Goal: Task Accomplishment & Management: Manage account settings

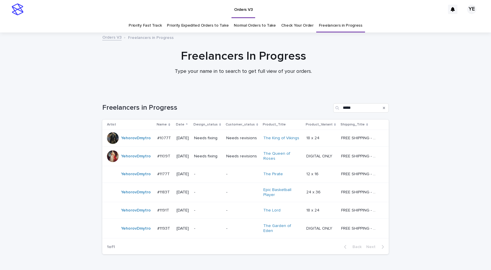
click at [443, 208] on div "Loading... Saving… Loading... Saving… Freelancers in Progress ***** Artist Name…" at bounding box center [245, 189] width 491 height 196
click at [82, 245] on div "Loading... Saving… Loading... Saving… Freelancers in Progress ***** Artist Name…" at bounding box center [245, 189] width 491 height 196
click at [134, 145] on td "YehorovDmytro" at bounding box center [128, 138] width 53 height 17
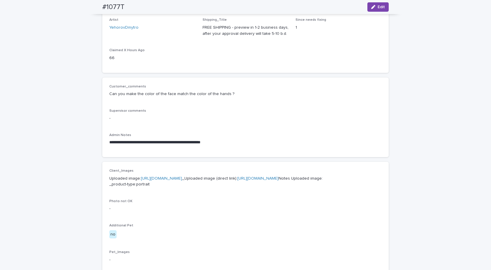
scroll to position [58, 0]
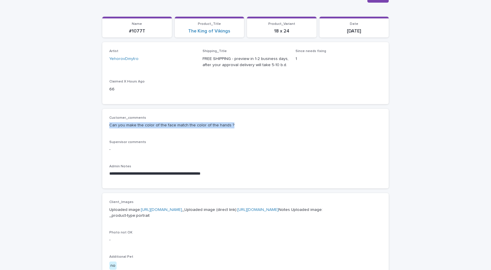
drag, startPoint x: 238, startPoint y: 124, endPoint x: 99, endPoint y: 128, distance: 139.1
click at [99, 128] on div "**********" at bounding box center [245, 241] width 292 height 532
copy p "Can you make the color of the face match the color of the hands ?"
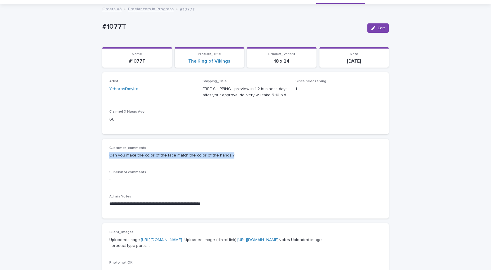
scroll to position [0, 0]
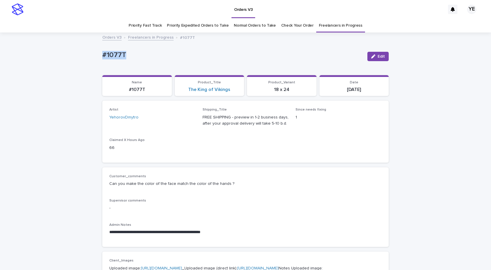
drag, startPoint x: 136, startPoint y: 49, endPoint x: 94, endPoint y: 56, distance: 42.1
copy p "#1077T"
click at [374, 53] on button "Edit" at bounding box center [377, 56] width 21 height 9
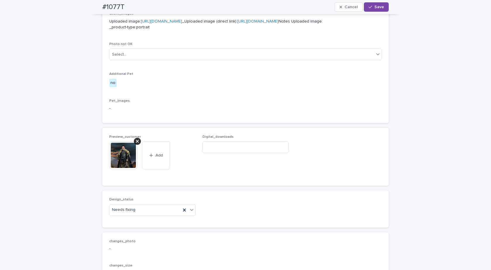
scroll to position [321, 0]
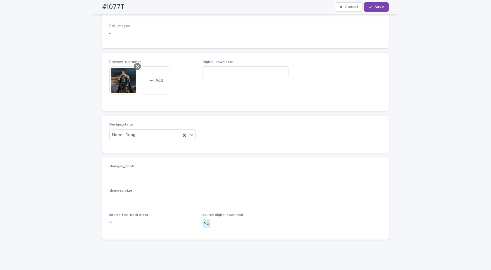
click at [136, 68] on icon at bounding box center [137, 66] width 3 height 3
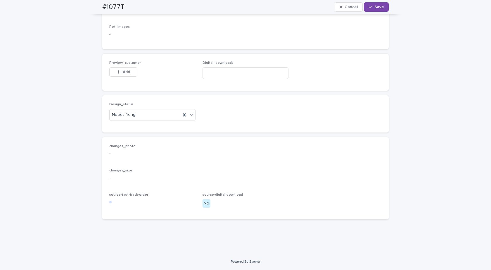
click at [136, 132] on div "Design_status Needs fixing" at bounding box center [245, 113] width 286 height 37
drag, startPoint x: 135, startPoint y: 151, endPoint x: 118, endPoint y: 155, distance: 17.8
click at [135, 119] on div "Needs fixing" at bounding box center [145, 115] width 71 height 10
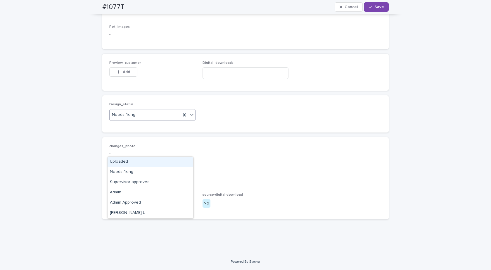
click at [111, 160] on div "Uploaded" at bounding box center [150, 162] width 86 height 10
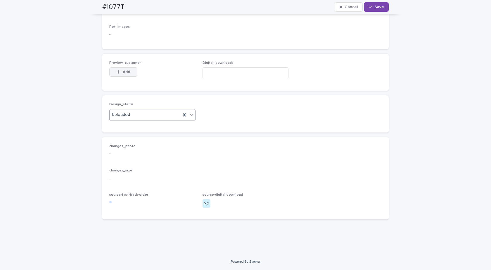
click at [120, 77] on button "Add" at bounding box center [123, 71] width 28 height 9
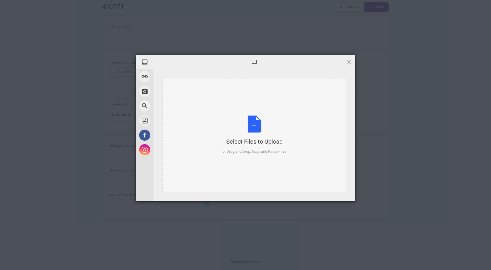
click at [284, 143] on div "Select Files to Upload" at bounding box center [254, 141] width 64 height 8
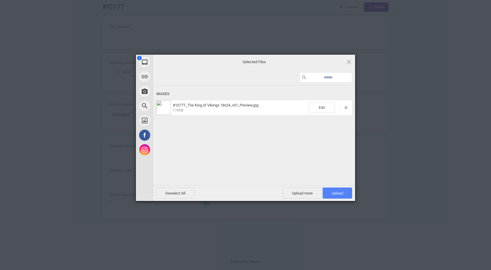
click at [337, 192] on span "Upload 1" at bounding box center [336, 193] width 11 height 4
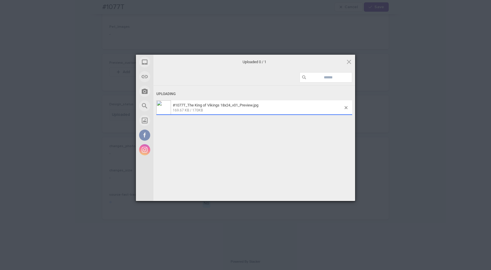
scroll to position [332, 0]
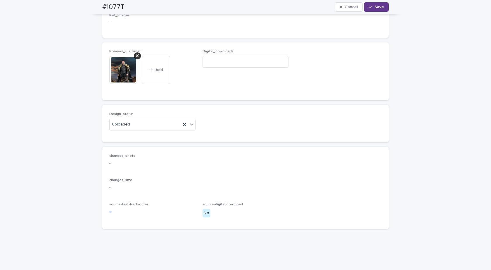
click at [378, 9] on span "Save" at bounding box center [379, 7] width 10 height 4
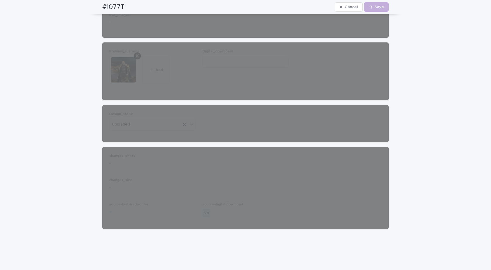
scroll to position [324, 0]
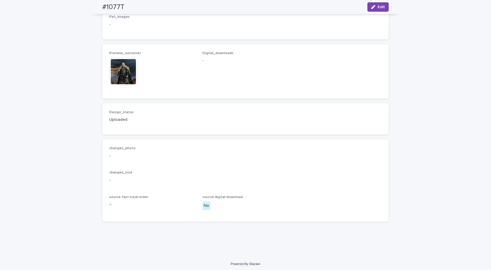
click at [124, 86] on img at bounding box center [123, 72] width 28 height 28
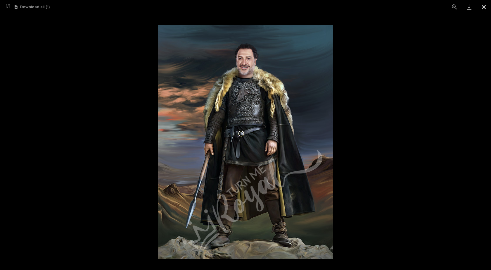
click at [485, 3] on button "Close gallery" at bounding box center [483, 7] width 15 height 14
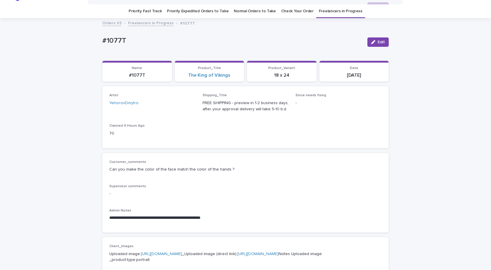
scroll to position [0, 0]
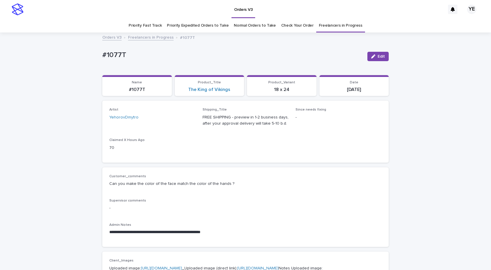
click at [141, 38] on link "Freelancers in Progress" at bounding box center [151, 37] width 46 height 7
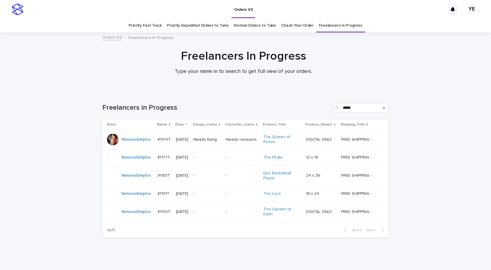
click at [134, 145] on div "YehorovDmytro" at bounding box center [130, 139] width 46 height 12
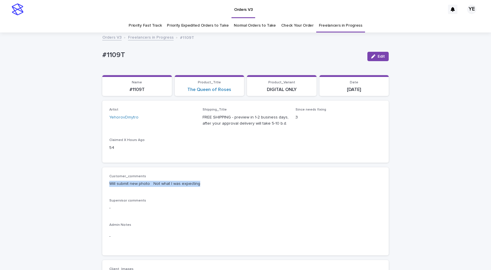
drag, startPoint x: 178, startPoint y: 188, endPoint x: 90, endPoint y: 191, distance: 88.8
copy p "Will submit new photo Not what I was expecting"
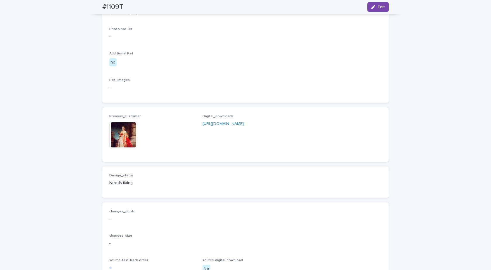
scroll to position [350, 0]
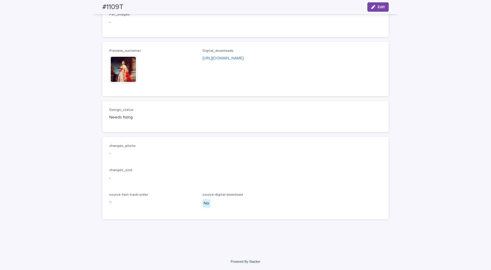
click at [123, 81] on img at bounding box center [123, 69] width 28 height 28
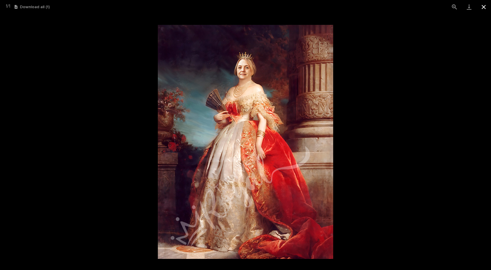
click at [485, 6] on button "Close gallery" at bounding box center [483, 7] width 15 height 14
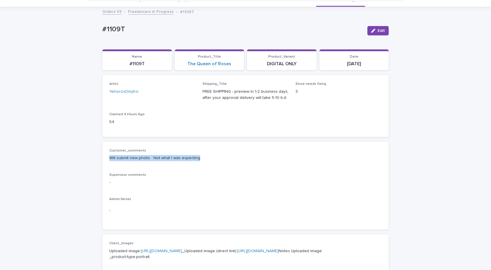
scroll to position [0, 0]
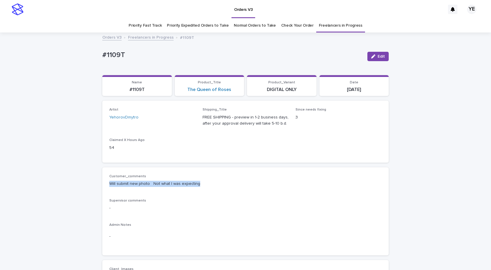
click at [135, 39] on link "Freelancers in Progress" at bounding box center [151, 37] width 46 height 7
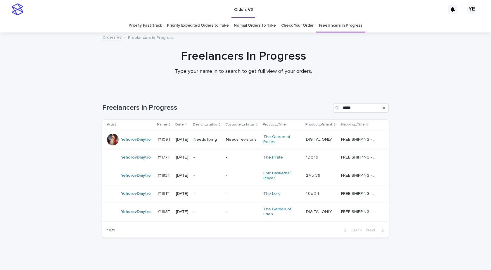
scroll to position [15, 0]
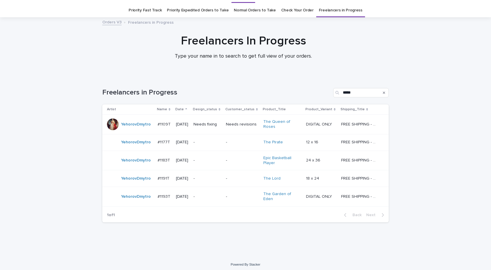
click at [126, 129] on div "YehorovDmytro" at bounding box center [136, 124] width 30 height 10
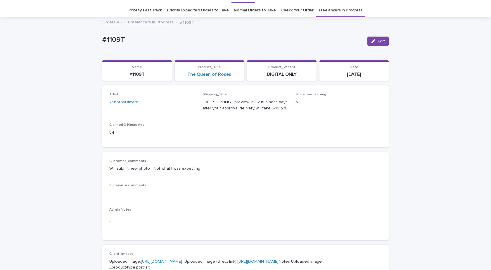
scroll to position [19, 0]
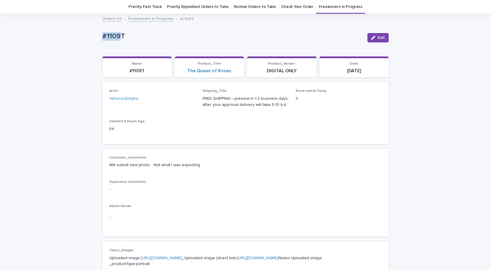
drag, startPoint x: 100, startPoint y: 26, endPoint x: 56, endPoint y: 26, distance: 43.8
click at [149, 40] on p "#1109T" at bounding box center [232, 36] width 260 height 8
drag, startPoint x: 132, startPoint y: 38, endPoint x: 71, endPoint y: 35, distance: 61.4
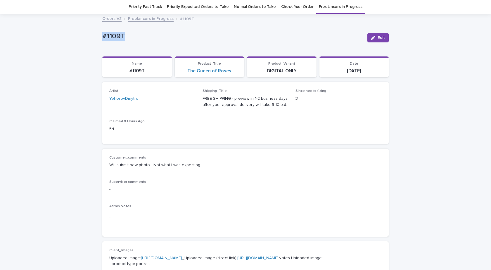
copy p "#1109T"
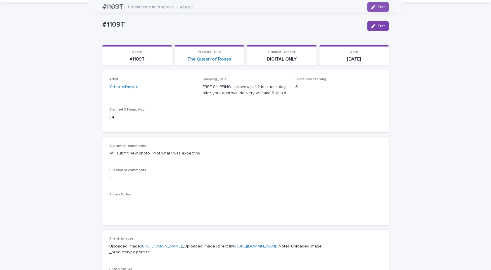
scroll to position [0, 0]
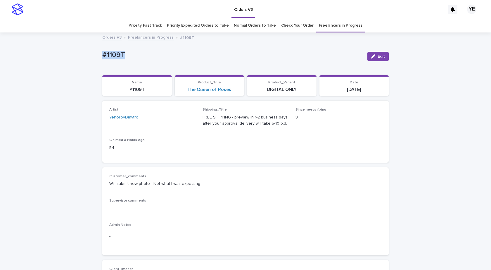
drag, startPoint x: 126, startPoint y: 59, endPoint x: 96, endPoint y: 54, distance: 31.0
copy p "#1109T"
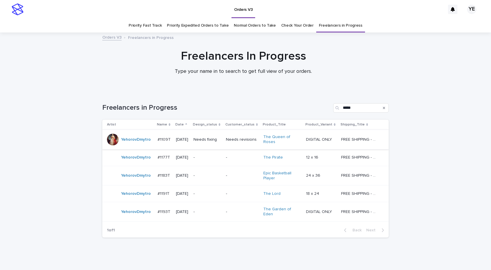
scroll to position [15, 0]
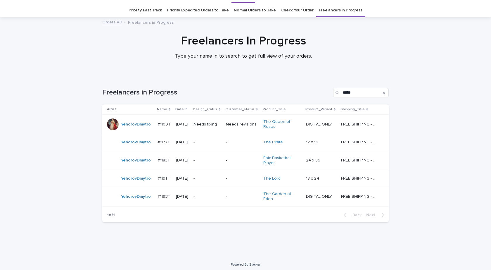
click at [132, 165] on div "YehorovDmytro" at bounding box center [136, 160] width 30 height 10
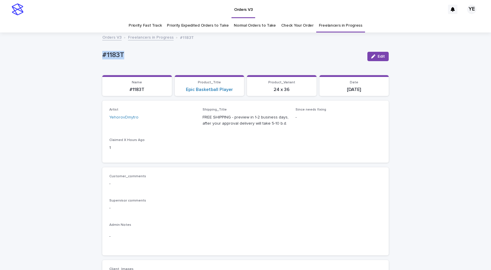
drag, startPoint x: 93, startPoint y: 56, endPoint x: 80, endPoint y: 59, distance: 13.2
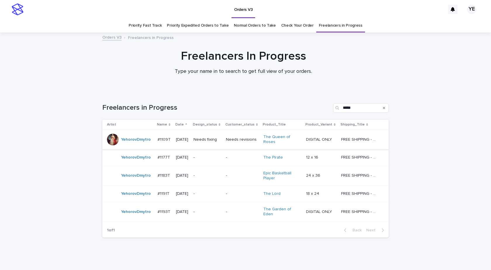
scroll to position [15, 0]
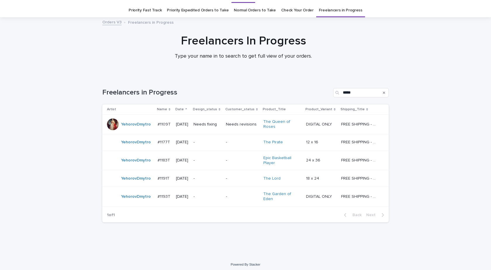
click at [129, 183] on div "YehorovDmytro" at bounding box center [130, 178] width 46 height 12
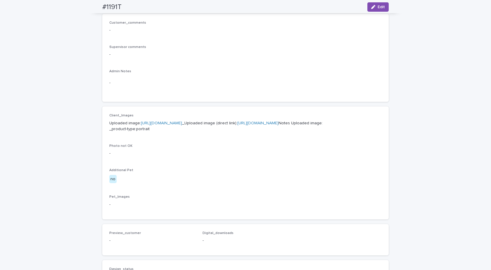
scroll to position [204, 0]
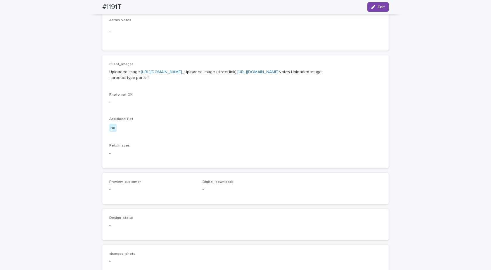
click at [181, 72] on link "[URL][DOMAIN_NAME]" at bounding box center [161, 72] width 41 height 4
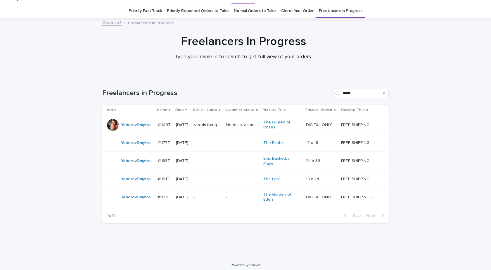
scroll to position [15, 0]
click at [135, 199] on div "YehorovDmytro" at bounding box center [136, 197] width 30 height 10
click at [88, 172] on div "Loading... Saving… Loading... Saving… Freelancers in Progress ***** Artist Name…" at bounding box center [245, 166] width 491 height 180
click at [140, 199] on div "YehorovDmytro" at bounding box center [136, 197] width 30 height 10
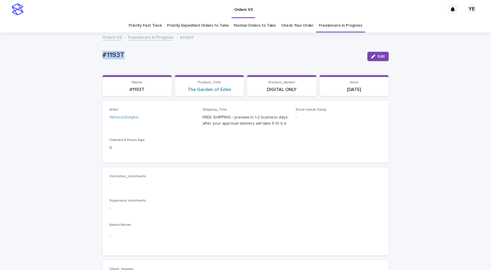
drag, startPoint x: 138, startPoint y: 56, endPoint x: 65, endPoint y: 56, distance: 73.3
copy p "#1193T"
drag, startPoint x: 49, startPoint y: 131, endPoint x: 55, endPoint y: 132, distance: 6.5
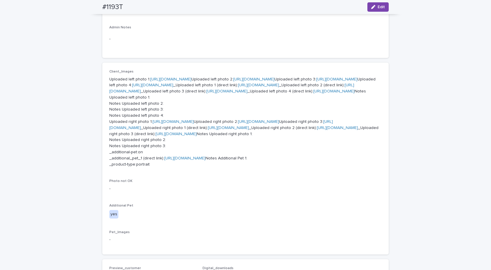
scroll to position [263, 0]
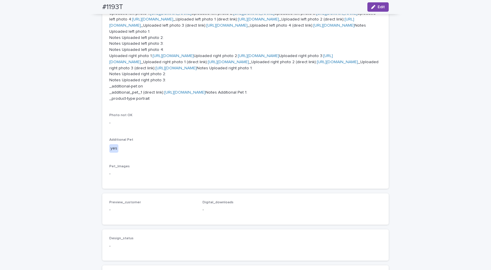
click at [56, 193] on div "Loading... Saving… Loading... Saving… #1193T Edit #1193T Edit Sorry, there was …" at bounding box center [245, 75] width 491 height 611
